Goal: Complete application form: Complete application form

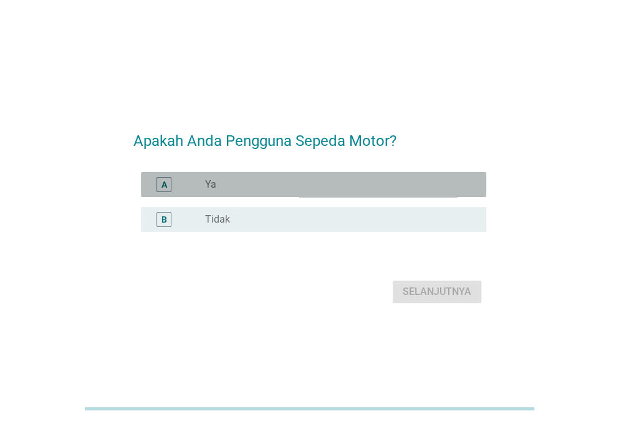
click at [258, 185] on div "radio_button_unchecked Ya" at bounding box center [335, 184] width 261 height 12
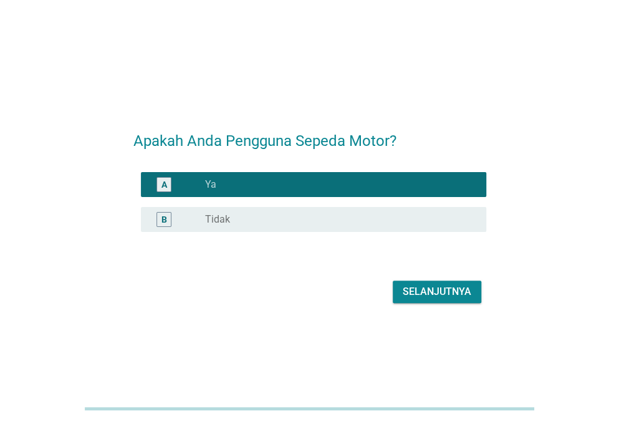
click at [413, 296] on div "Selanjutnya" at bounding box center [437, 291] width 69 height 15
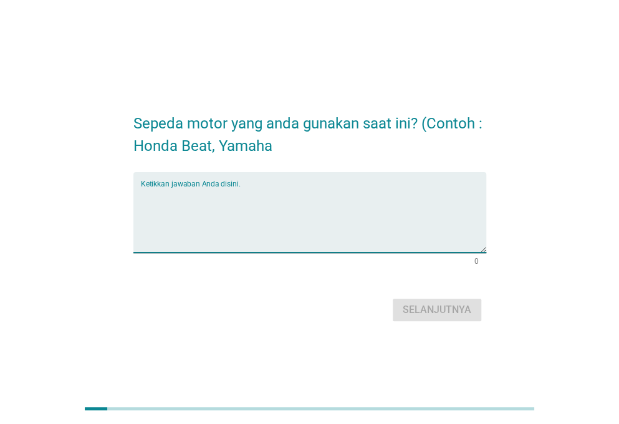
click at [324, 213] on textarea "Ketikkan jawaban Anda disini." at bounding box center [313, 219] width 345 height 65
type textarea "nmax"
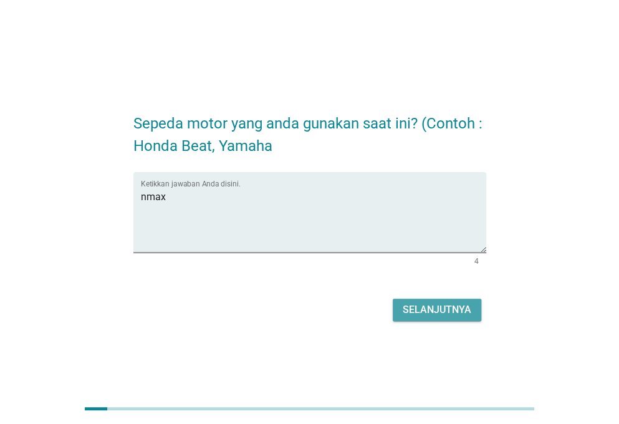
click at [440, 302] on div "Selanjutnya" at bounding box center [437, 309] width 69 height 15
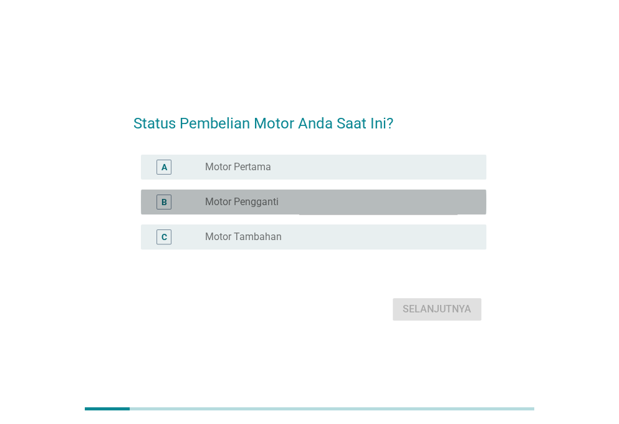
click at [317, 197] on div "radio_button_unchecked Motor Pengganti" at bounding box center [335, 202] width 261 height 12
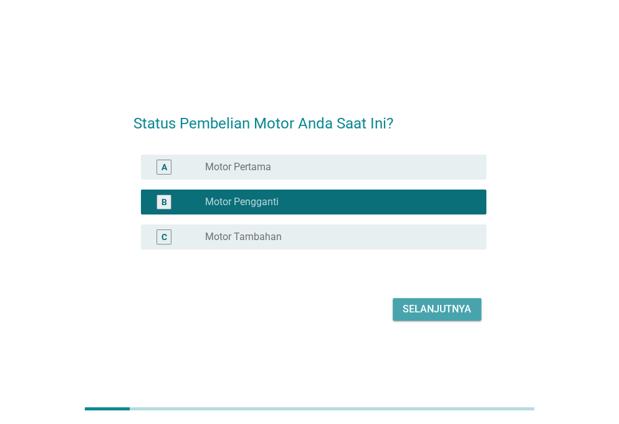
click at [420, 306] on div "Selanjutnya" at bounding box center [437, 309] width 69 height 15
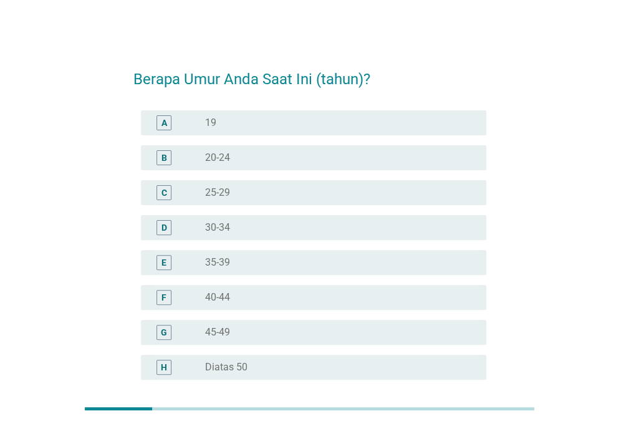
click at [326, 206] on div "C radio_button_unchecked 25-29" at bounding box center [309, 192] width 353 height 35
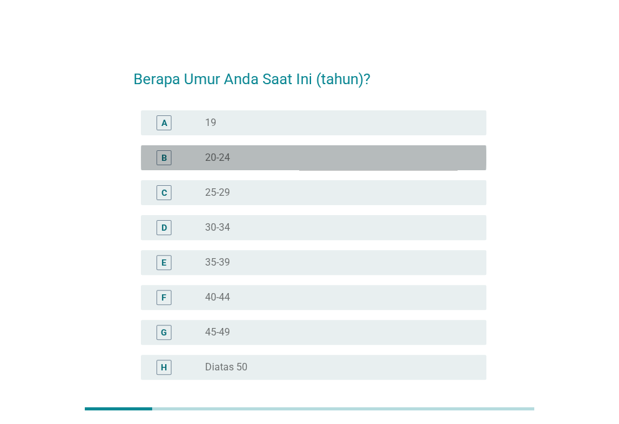
click at [294, 159] on div "radio_button_unchecked 20-24" at bounding box center [335, 158] width 261 height 12
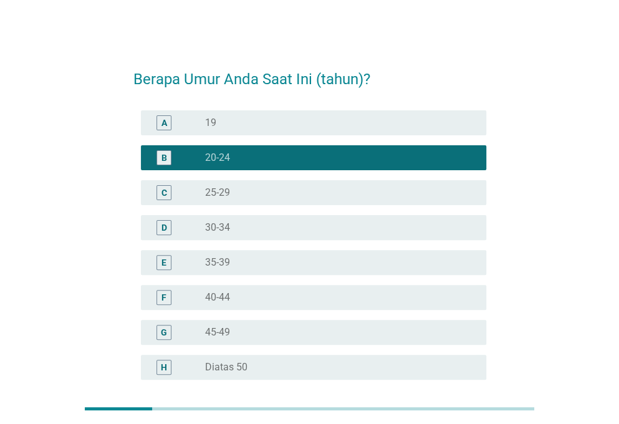
scroll to position [116, 0]
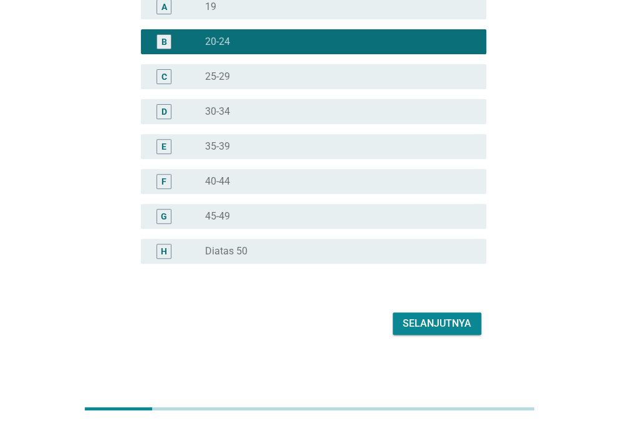
click at [423, 314] on button "Selanjutnya" at bounding box center [437, 323] width 89 height 22
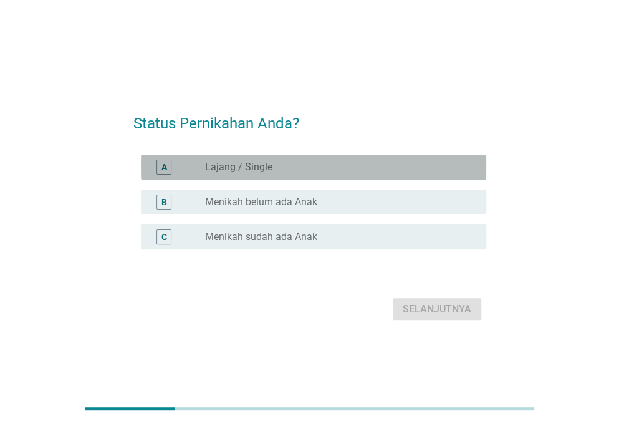
click at [277, 169] on div "radio_button_unchecked Lajang / Single" at bounding box center [335, 167] width 261 height 12
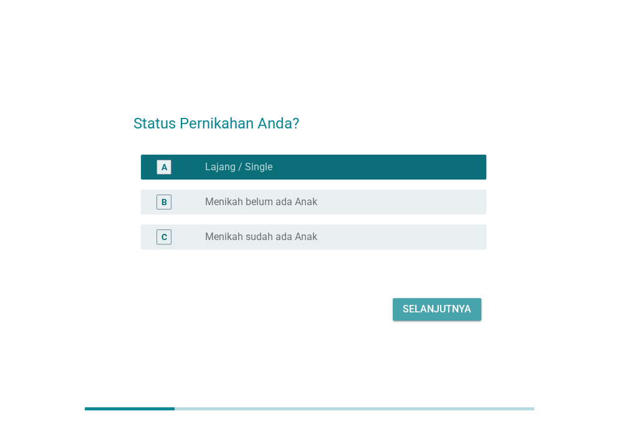
click at [446, 309] on div "Selanjutnya" at bounding box center [437, 309] width 69 height 15
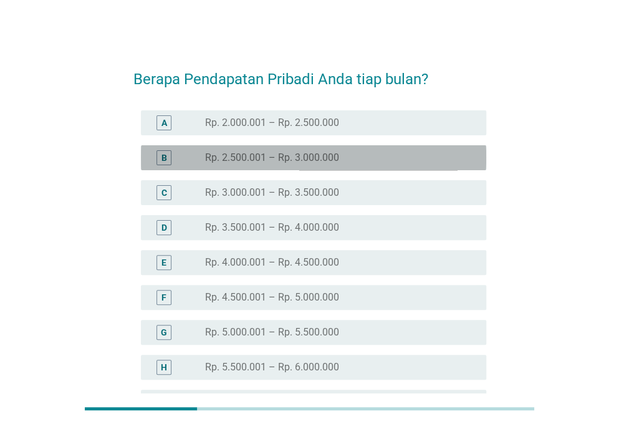
click at [291, 166] on div "B radio_button_unchecked Rp. 2.500.001 – Rp. 3.000.000" at bounding box center [313, 157] width 345 height 25
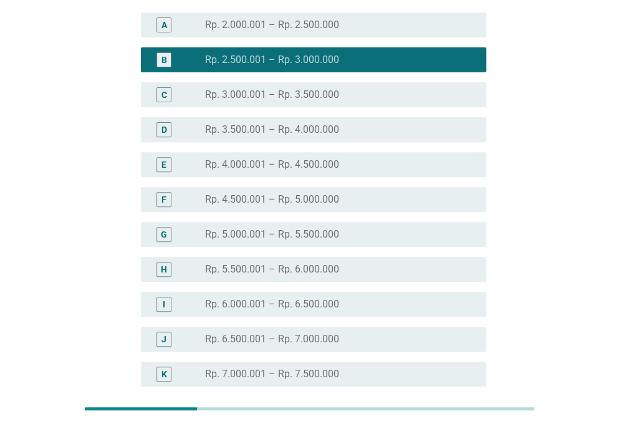
scroll to position [101, 0]
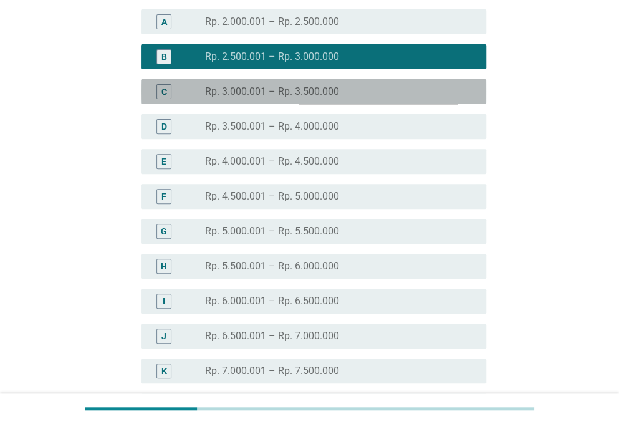
click at [257, 94] on label "Rp. 3.000.001 – Rp. 3.500.000" at bounding box center [272, 91] width 134 height 12
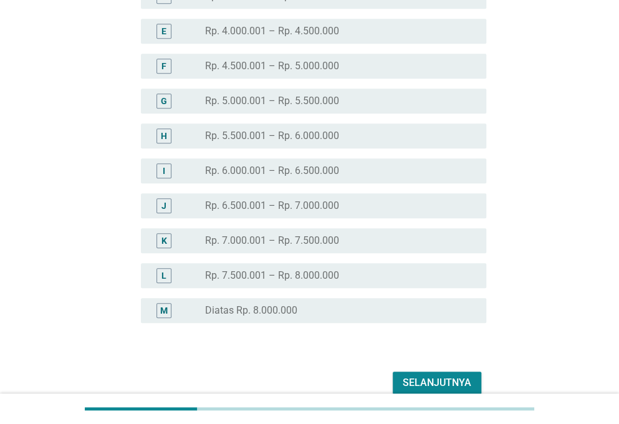
scroll to position [291, 0]
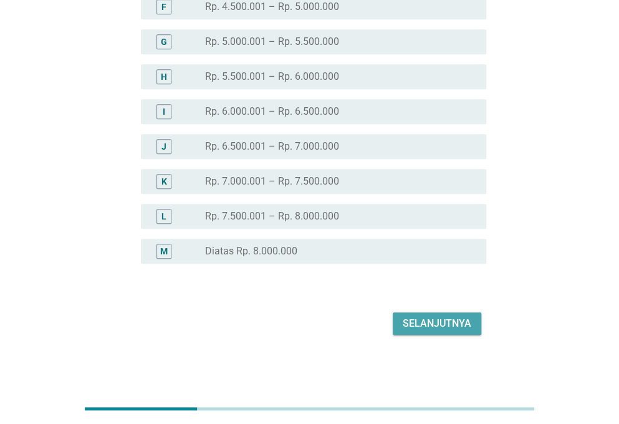
click at [428, 330] on div "Selanjutnya" at bounding box center [437, 323] width 69 height 15
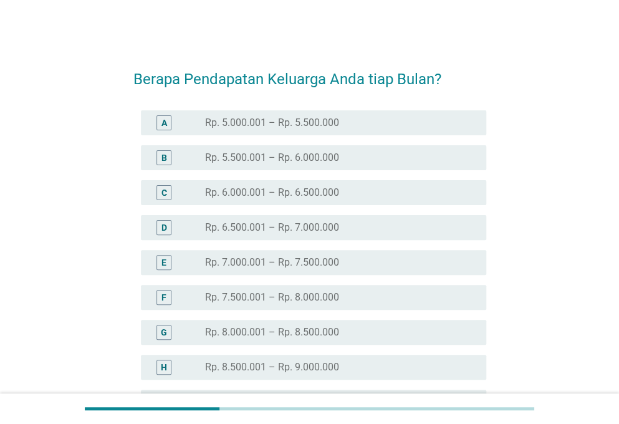
click at [342, 163] on div "radio_button_unchecked Rp. 5.500.001 – Rp. 6.000.000" at bounding box center [335, 158] width 261 height 12
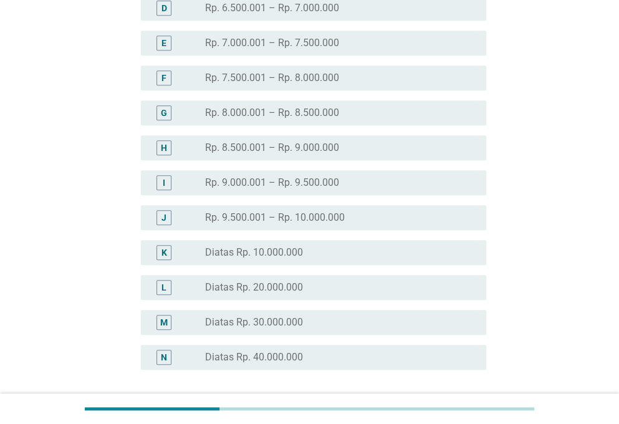
scroll to position [276, 0]
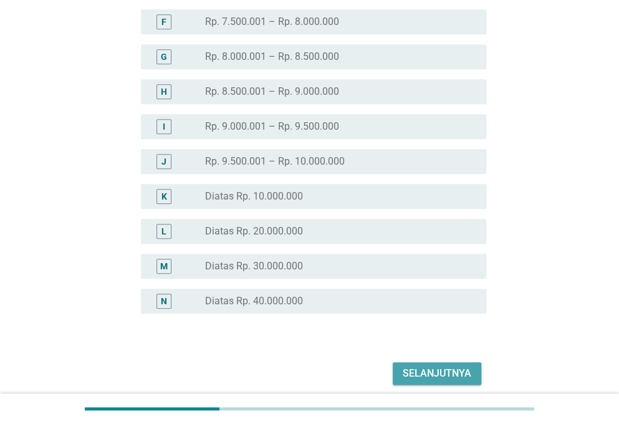
click at [473, 372] on button "Selanjutnya" at bounding box center [437, 373] width 89 height 22
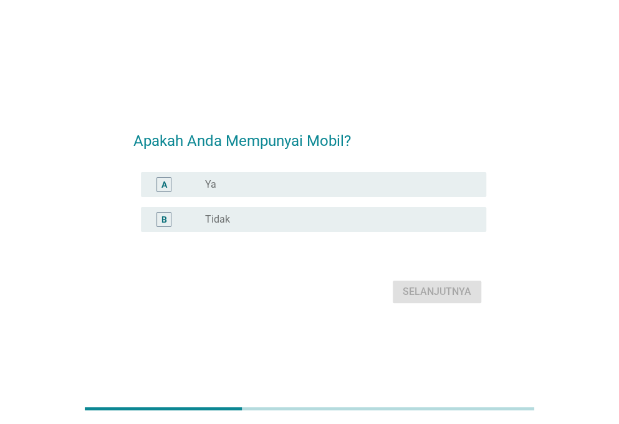
click at [313, 199] on div "A radio_button_unchecked Ya" at bounding box center [309, 184] width 353 height 35
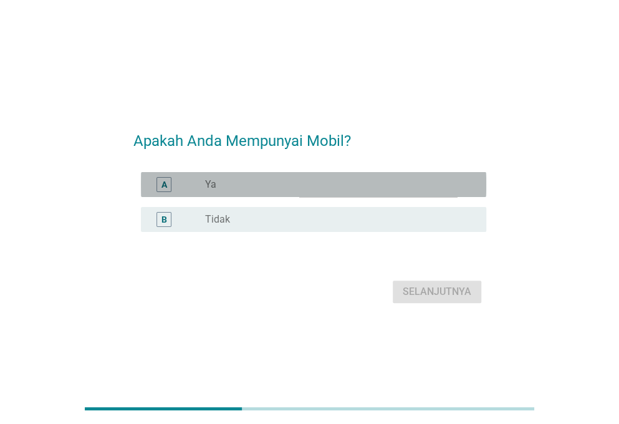
click at [294, 182] on div "radio_button_unchecked Ya" at bounding box center [335, 184] width 261 height 12
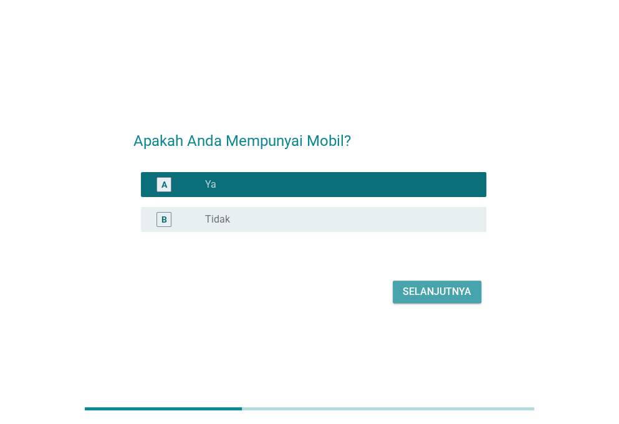
click at [408, 289] on div "Selanjutnya" at bounding box center [437, 291] width 69 height 15
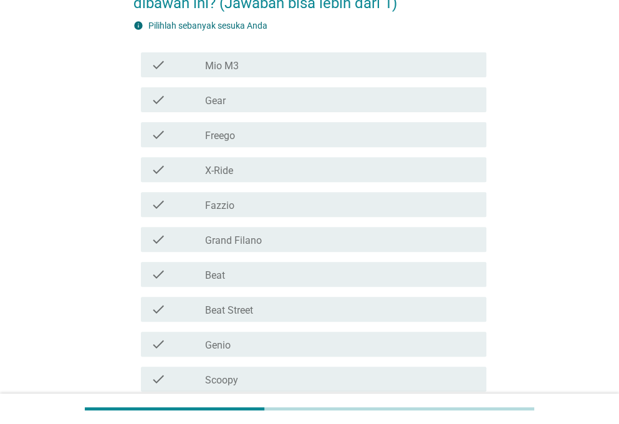
scroll to position [168, 0]
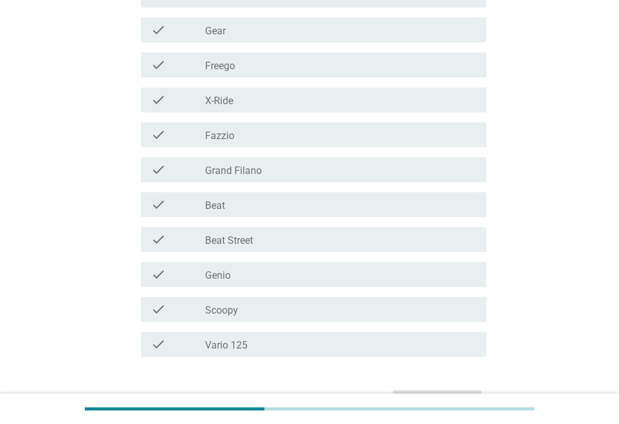
click at [291, 203] on div "check_box_outline_blank Beat" at bounding box center [340, 204] width 271 height 15
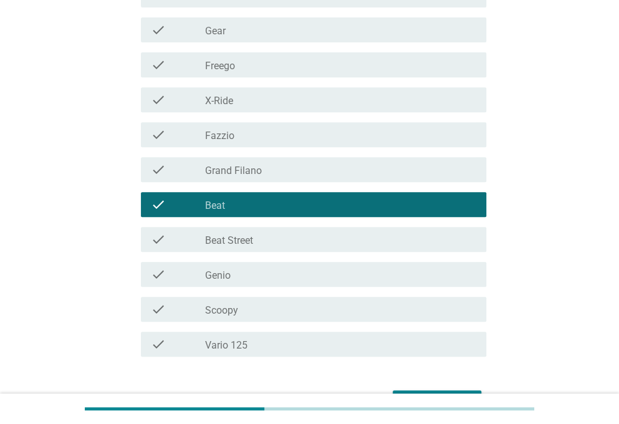
scroll to position [246, 0]
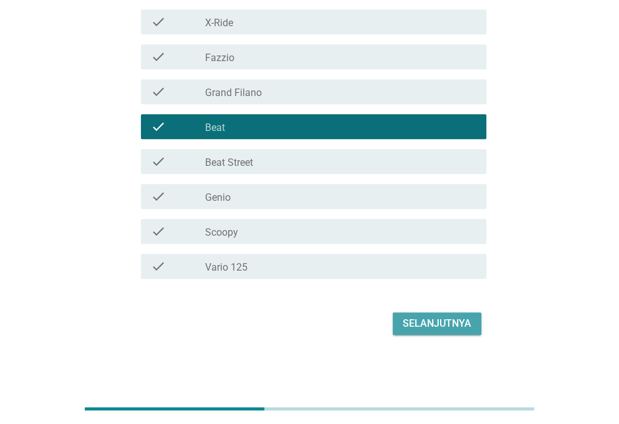
click at [430, 326] on div "Selanjutnya" at bounding box center [437, 323] width 69 height 15
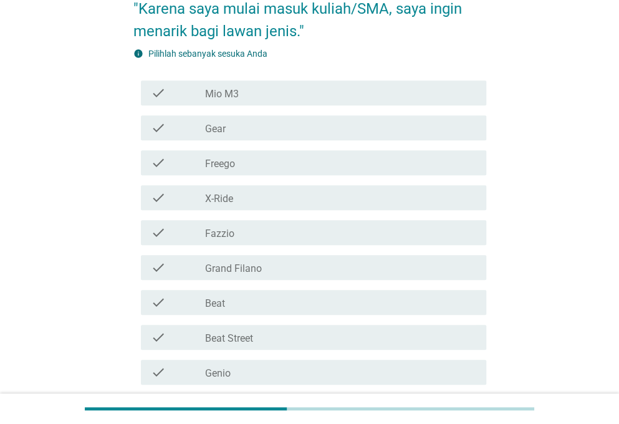
scroll to position [161, 0]
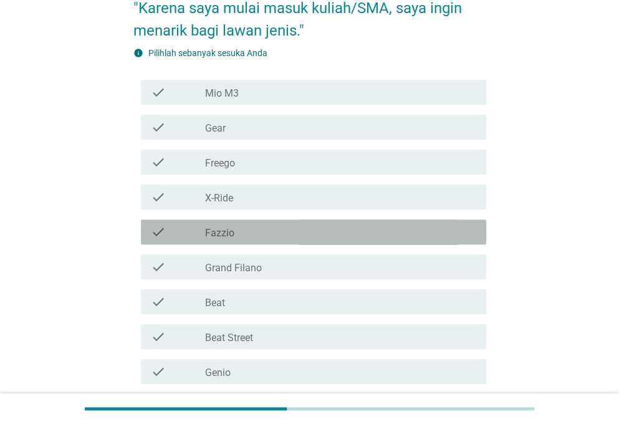
click at [296, 239] on div "check_box_outline_blank Fazzio" at bounding box center [340, 231] width 271 height 15
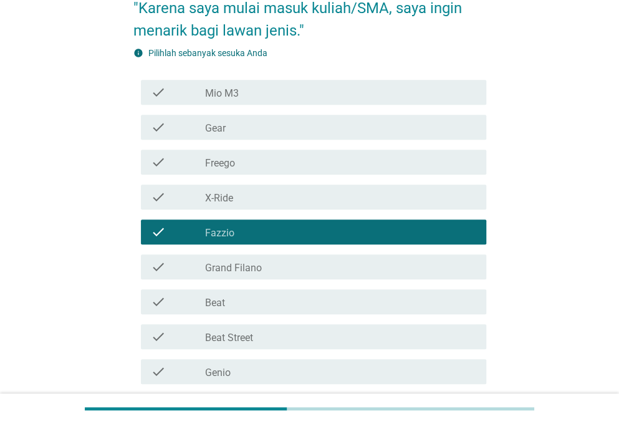
scroll to position [336, 0]
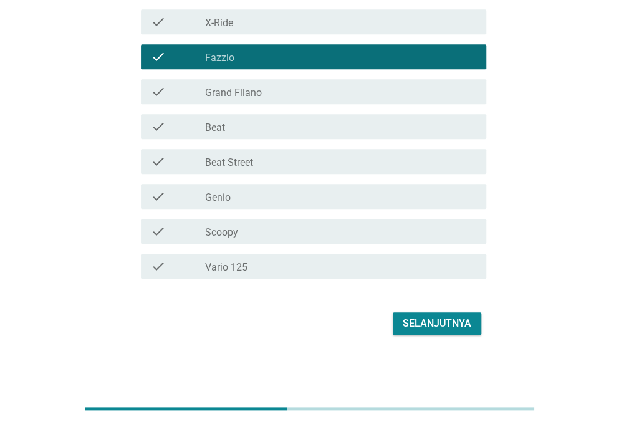
click at [412, 321] on div "Selanjutnya" at bounding box center [437, 323] width 69 height 15
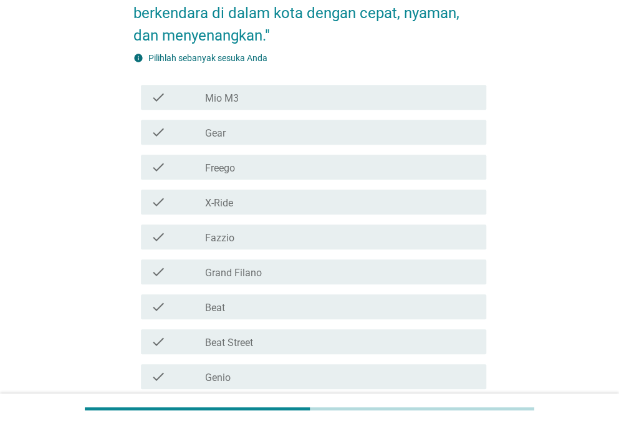
scroll to position [182, 0]
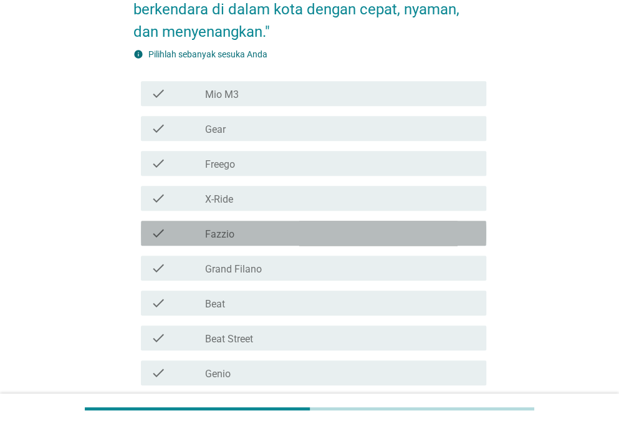
click at [263, 232] on div "check_box_outline_blank Fazzio" at bounding box center [340, 233] width 271 height 15
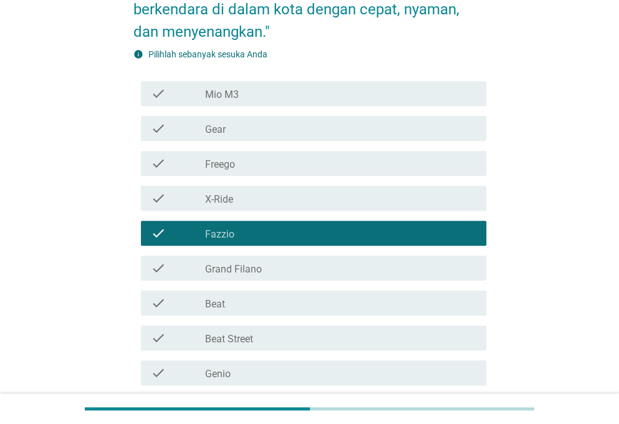
scroll to position [359, 0]
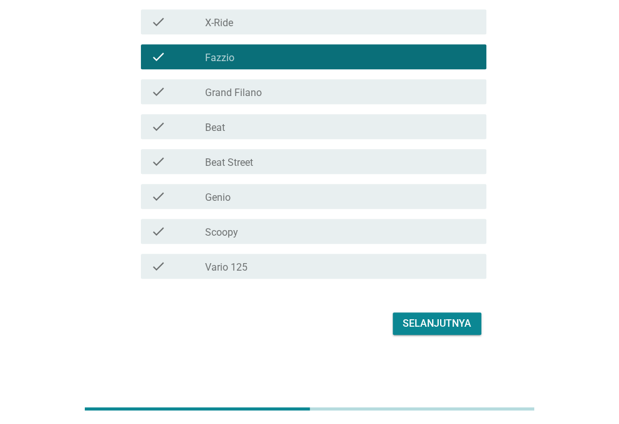
click at [277, 181] on div "check check_box_outline_blank Genio" at bounding box center [309, 196] width 353 height 35
click at [412, 316] on div "Selanjutnya" at bounding box center [437, 323] width 69 height 15
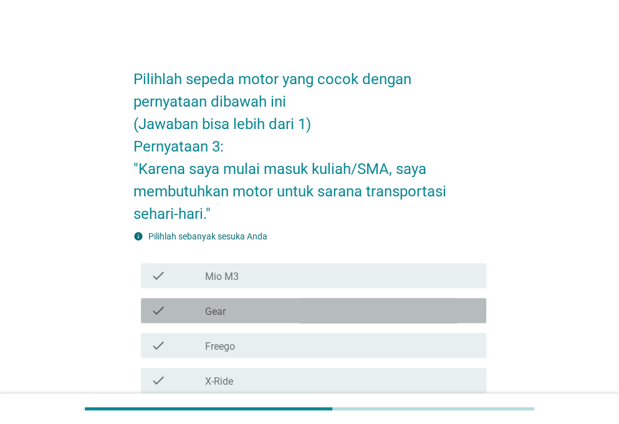
click at [354, 308] on div "check_box_outline_blank Gear" at bounding box center [340, 310] width 271 height 15
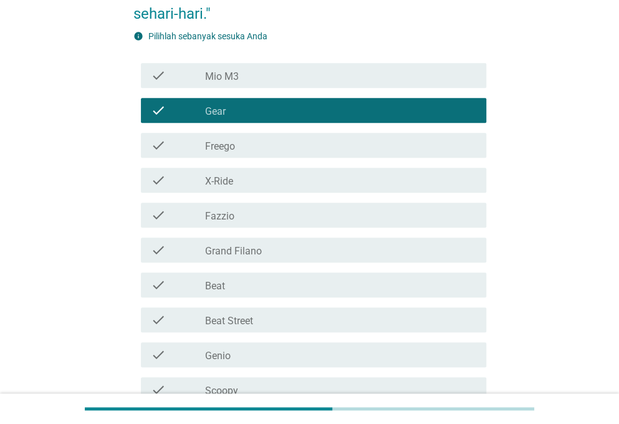
scroll to position [359, 0]
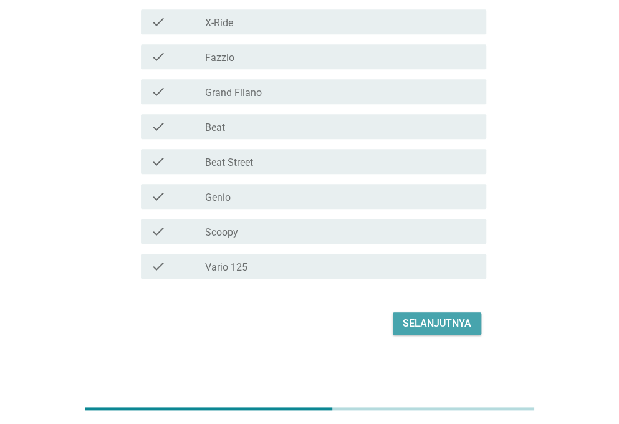
click at [415, 322] on div "Selanjutnya" at bounding box center [437, 323] width 69 height 15
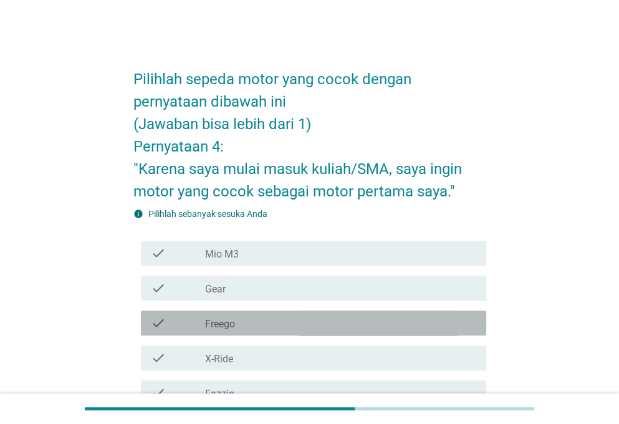
click at [289, 318] on div "check_box_outline_blank Freego" at bounding box center [340, 323] width 271 height 15
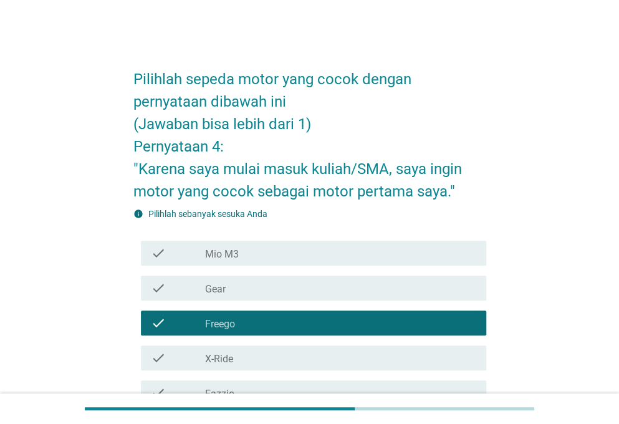
click at [289, 318] on div "check_box_outline_blank Freego" at bounding box center [340, 323] width 271 height 15
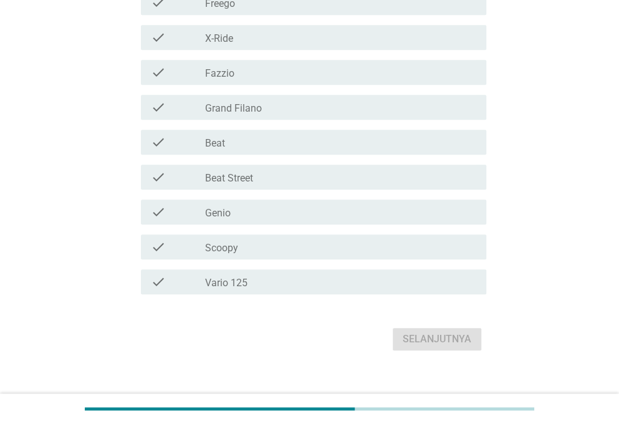
scroll to position [327, 0]
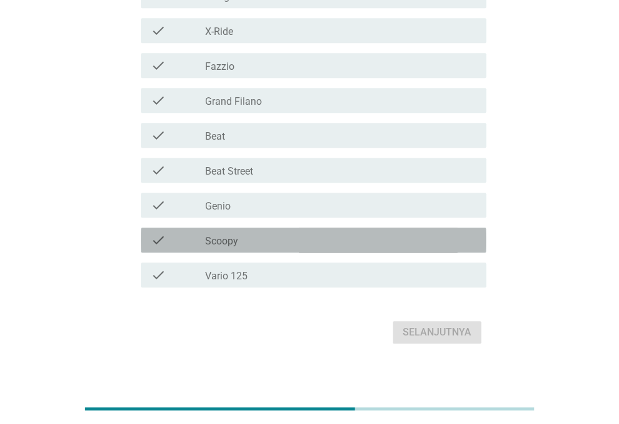
click at [279, 241] on div "check_box_outline_blank Scoopy" at bounding box center [340, 240] width 271 height 15
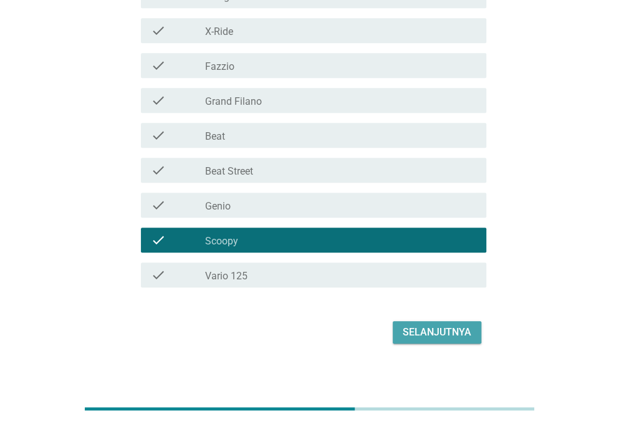
click at [408, 339] on button "Selanjutnya" at bounding box center [437, 332] width 89 height 22
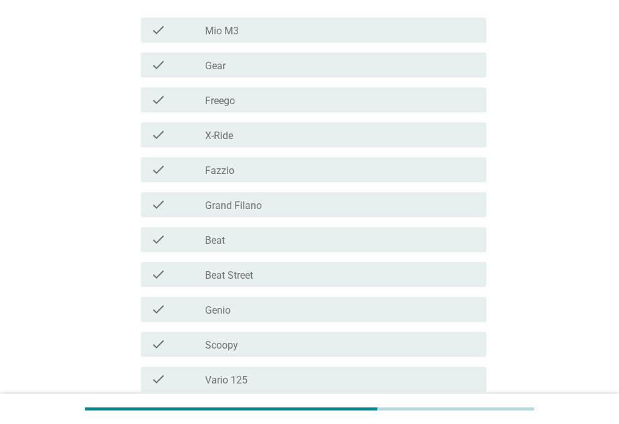
scroll to position [227, 0]
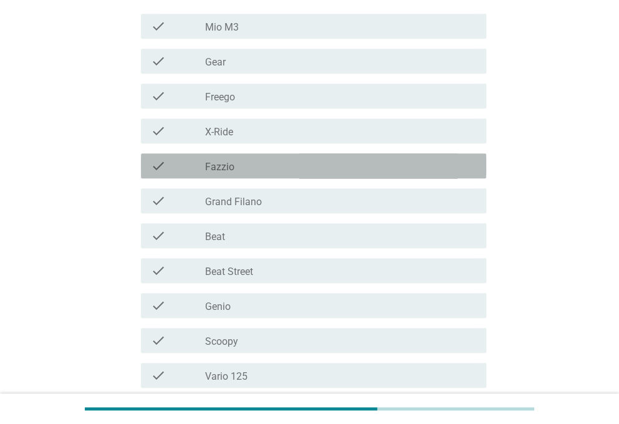
click at [266, 170] on div "check_box_outline_blank Fazzio" at bounding box center [340, 165] width 271 height 15
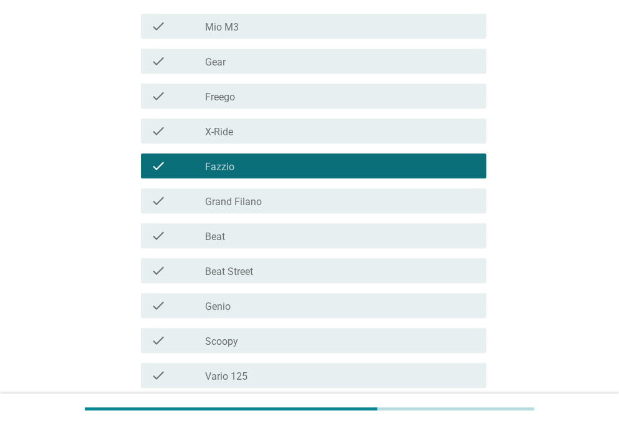
scroll to position [336, 0]
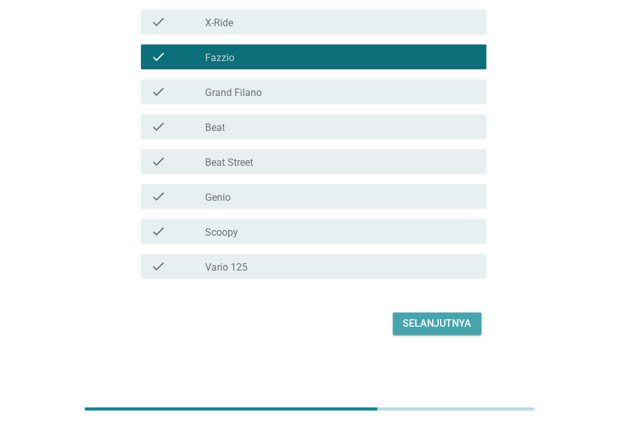
click at [422, 325] on div "Selanjutnya" at bounding box center [437, 323] width 69 height 15
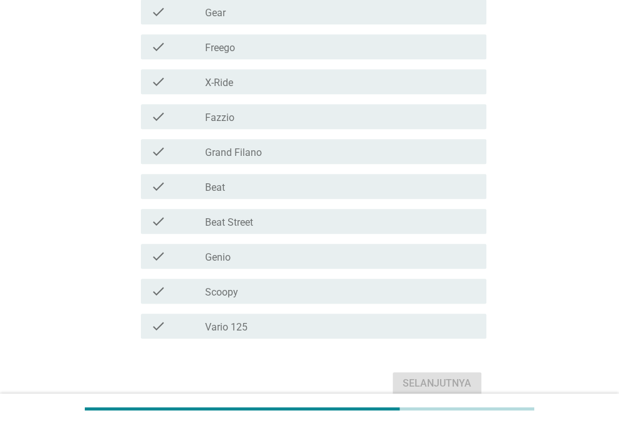
scroll to position [307, 0]
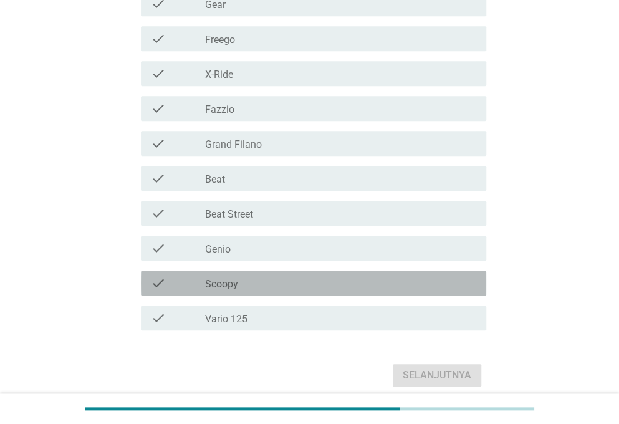
click at [262, 286] on div "check_box_outline_blank Scoopy" at bounding box center [340, 283] width 271 height 15
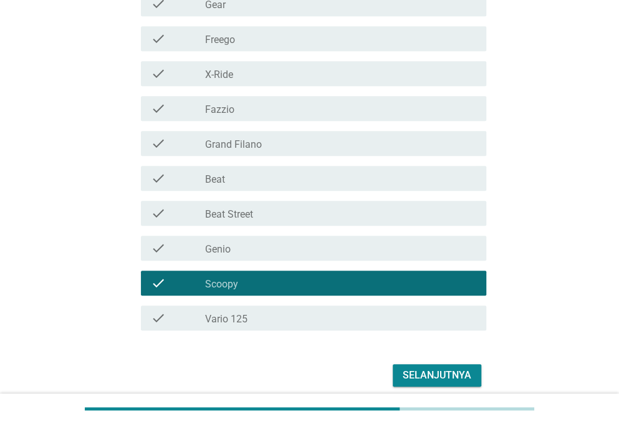
click at [405, 376] on div "Selanjutnya" at bounding box center [437, 375] width 69 height 15
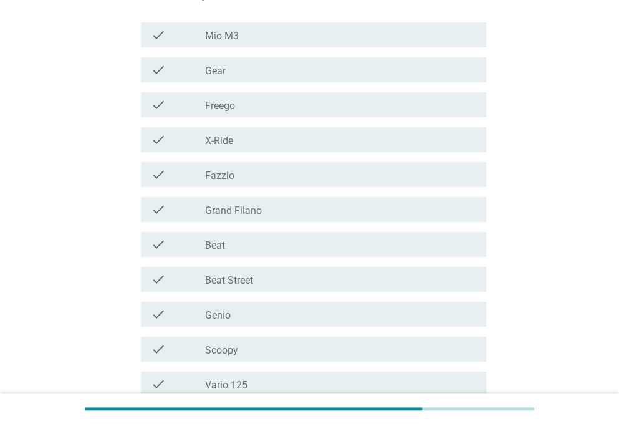
scroll to position [223, 0]
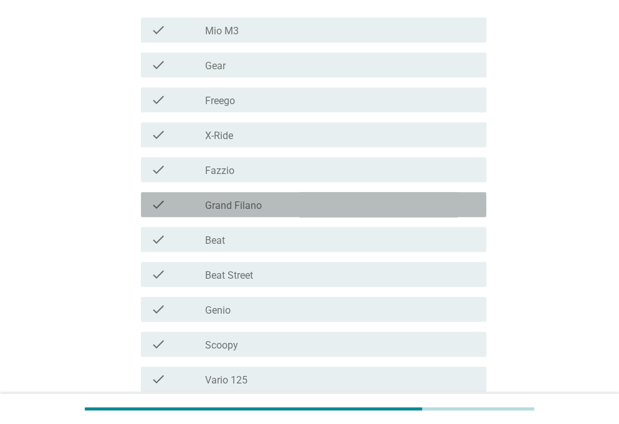
click at [252, 203] on label "Grand Filano" at bounding box center [233, 206] width 57 height 12
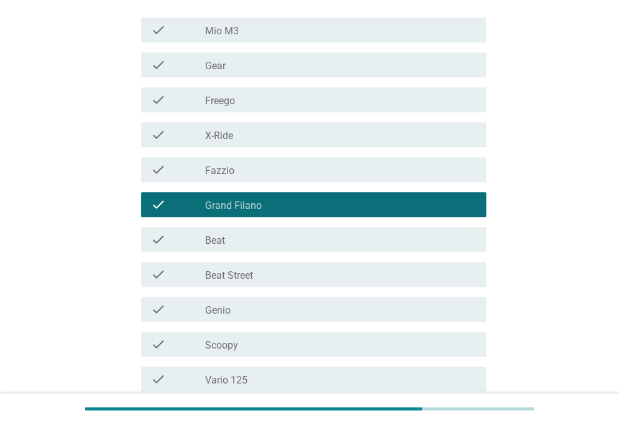
scroll to position [336, 0]
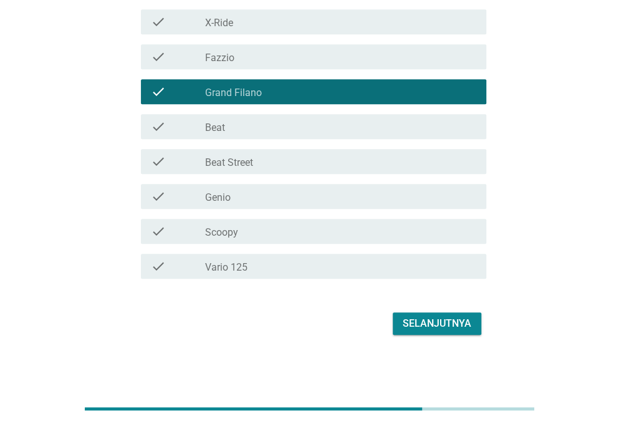
click at [407, 312] on button "Selanjutnya" at bounding box center [437, 323] width 89 height 22
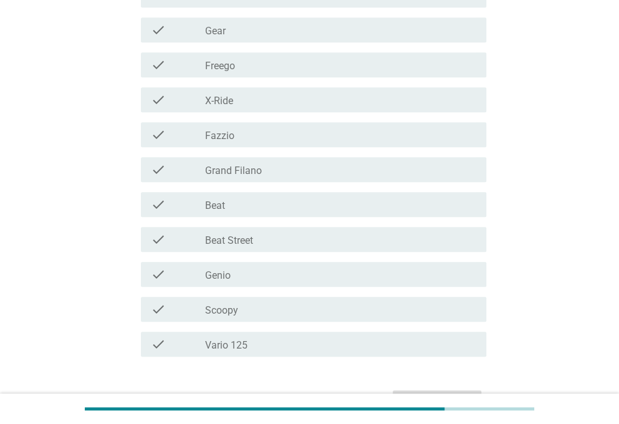
scroll to position [312, 0]
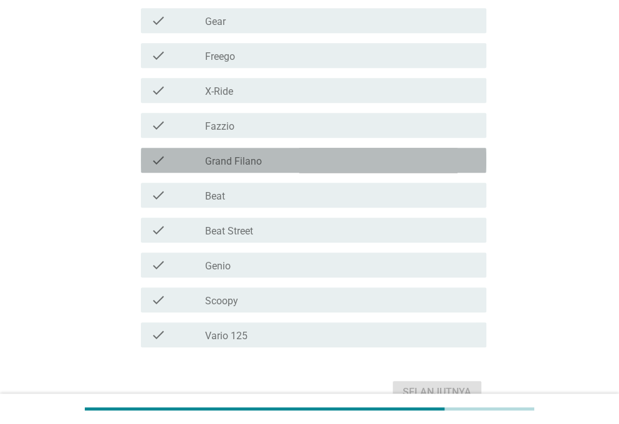
click at [269, 150] on div "check check_box_outline_blank Grand Filano" at bounding box center [313, 160] width 345 height 25
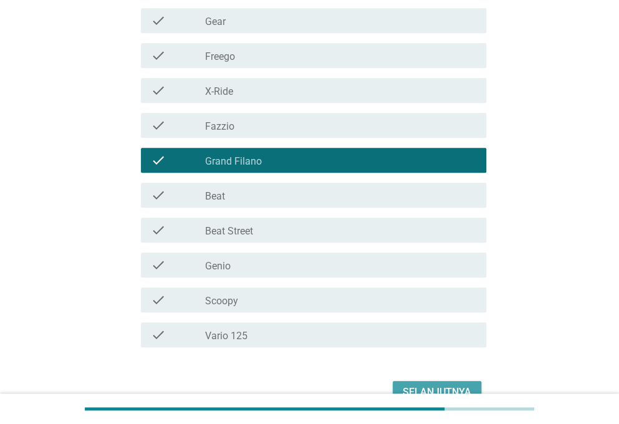
click at [410, 381] on button "Selanjutnya" at bounding box center [437, 392] width 89 height 22
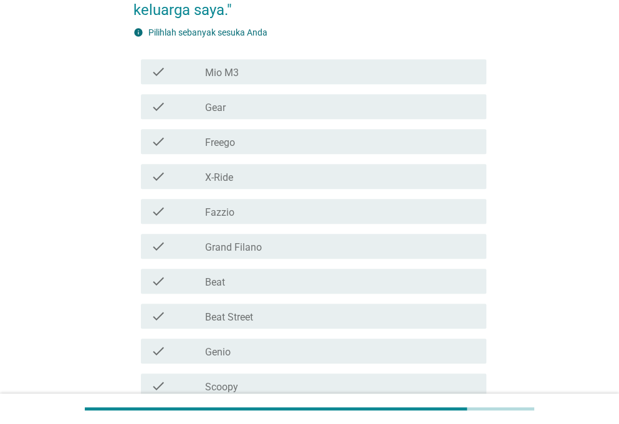
scroll to position [233, 0]
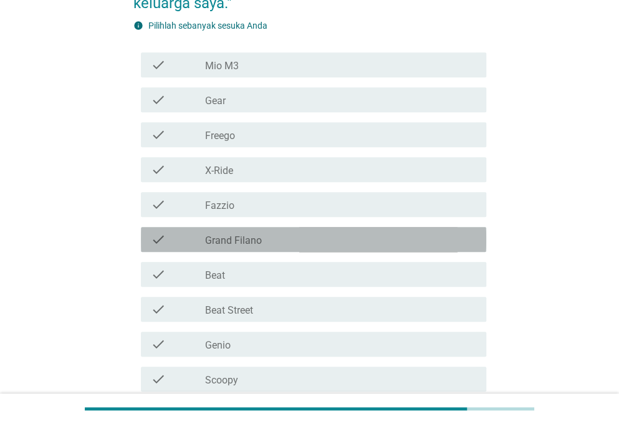
click at [316, 233] on div "check_box_outline_blank Grand Filano" at bounding box center [340, 239] width 271 height 15
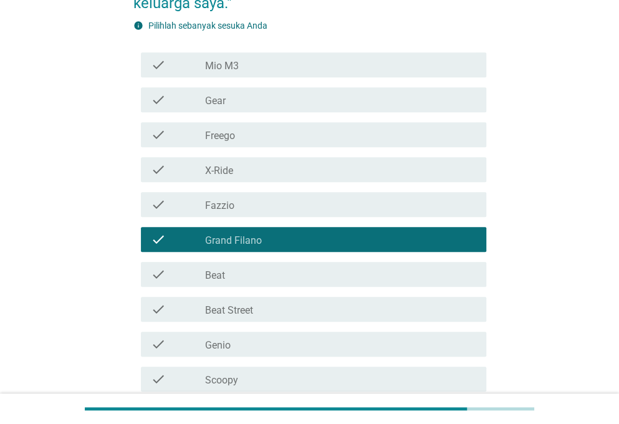
scroll to position [381, 0]
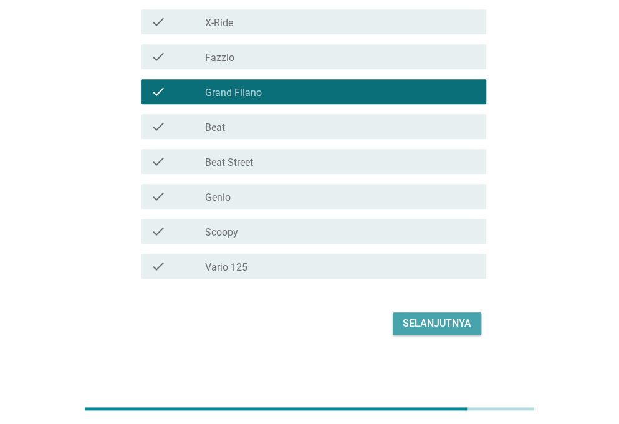
click at [450, 332] on button "Selanjutnya" at bounding box center [437, 323] width 89 height 22
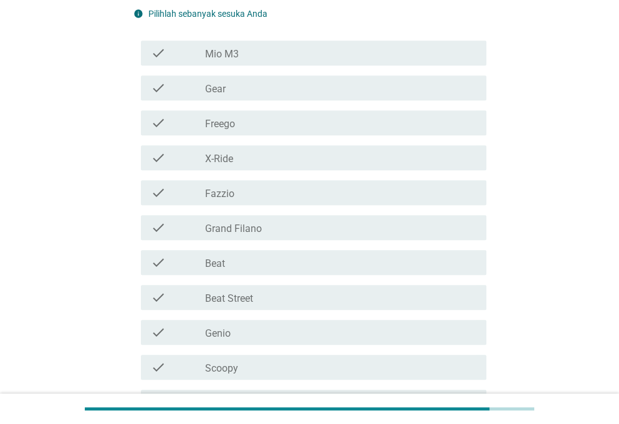
scroll to position [201, 0]
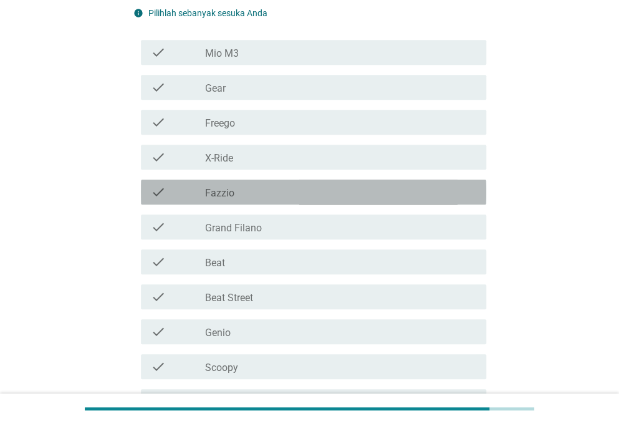
click at [304, 199] on div "check_box_outline_blank Fazzio" at bounding box center [340, 192] width 271 height 15
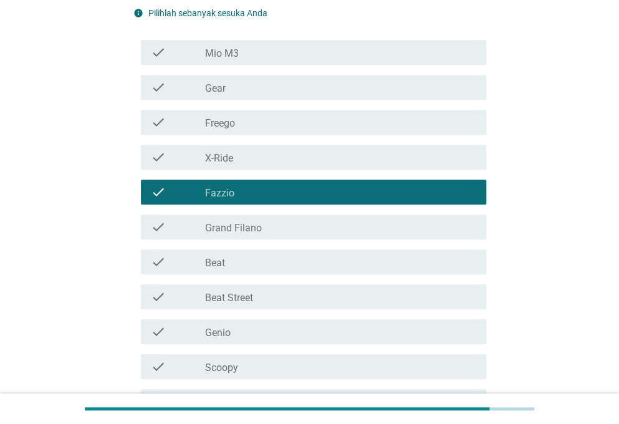
scroll to position [336, 0]
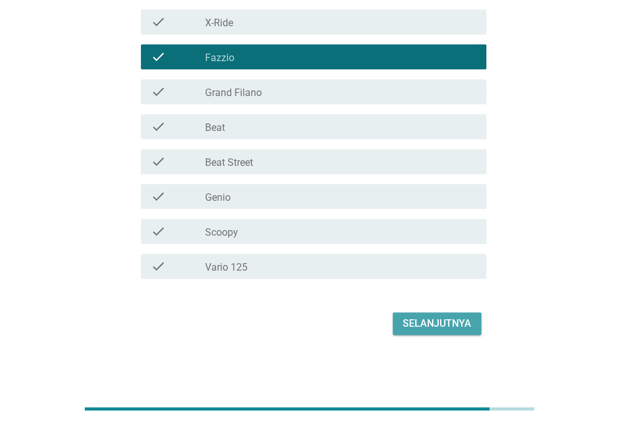
click at [422, 324] on div "Selanjutnya" at bounding box center [437, 323] width 69 height 15
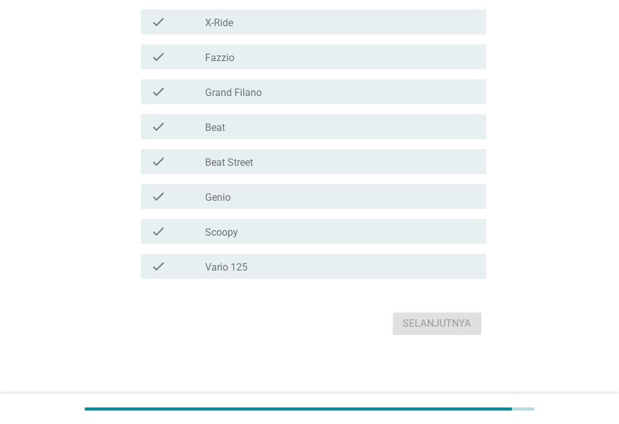
scroll to position [0, 0]
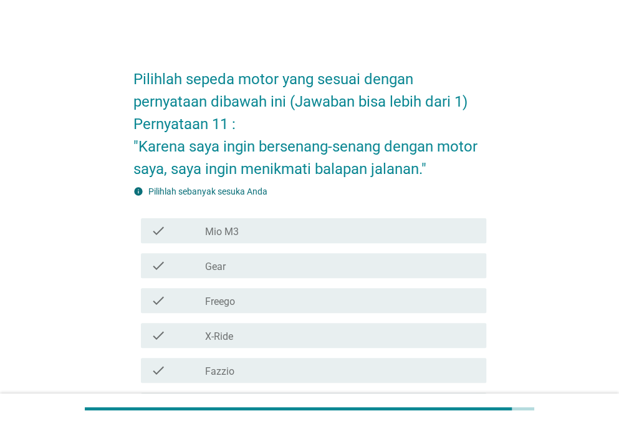
click at [364, 277] on div "check check_box_outline_blank Gear" at bounding box center [309, 265] width 353 height 35
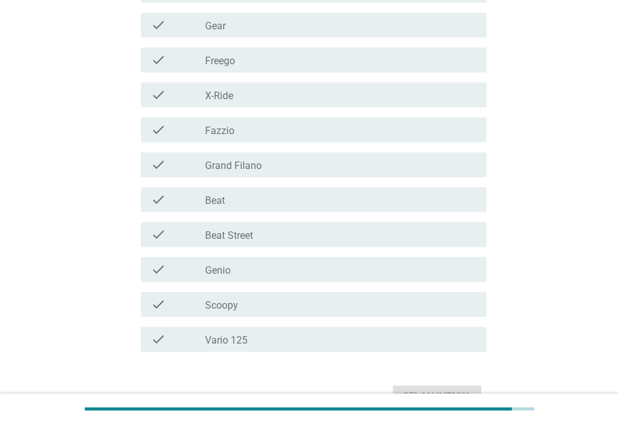
scroll to position [244, 0]
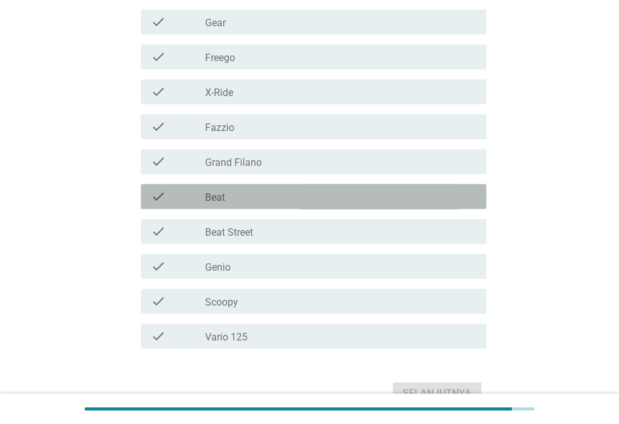
click at [324, 200] on div "check_box_outline_blank Beat" at bounding box center [340, 196] width 271 height 15
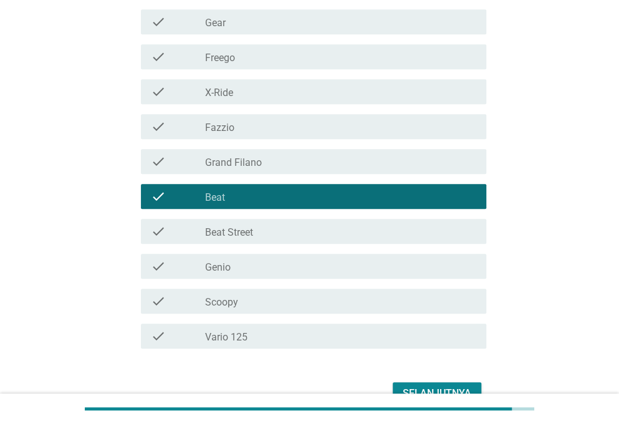
click at [423, 382] on button "Selanjutnya" at bounding box center [437, 393] width 89 height 22
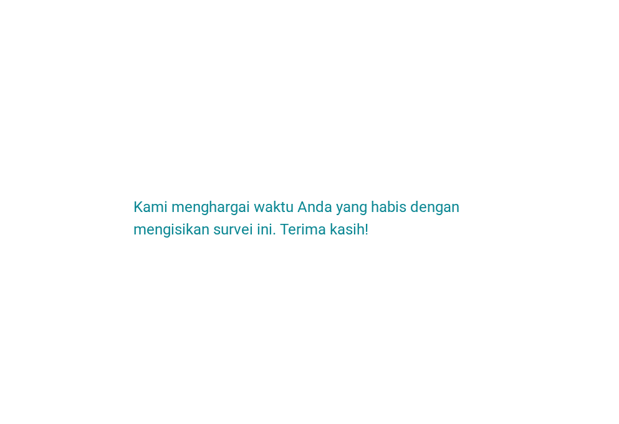
scroll to position [0, 0]
